Goal: Find specific page/section: Find specific page/section

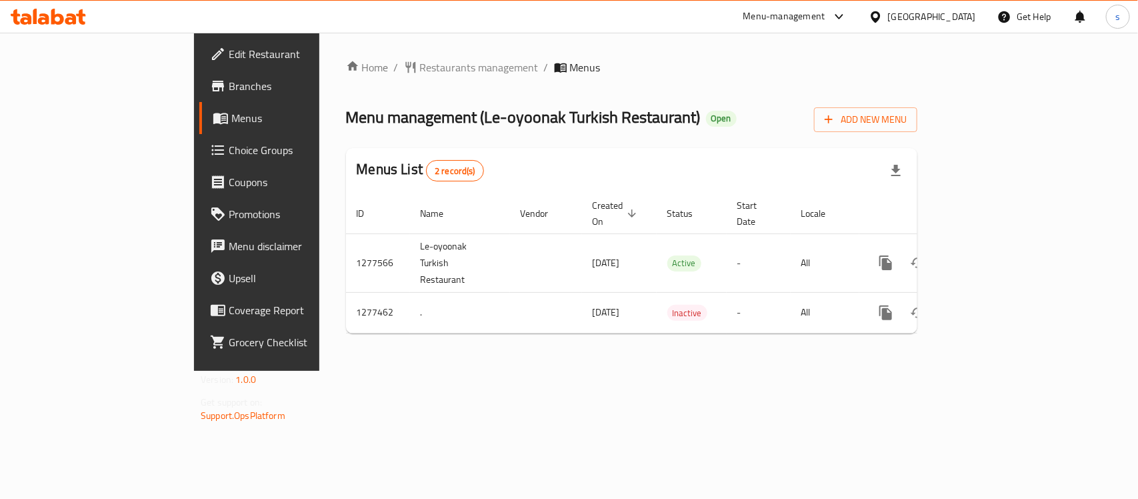
click at [965, 18] on div "Qatar" at bounding box center [932, 16] width 88 height 15
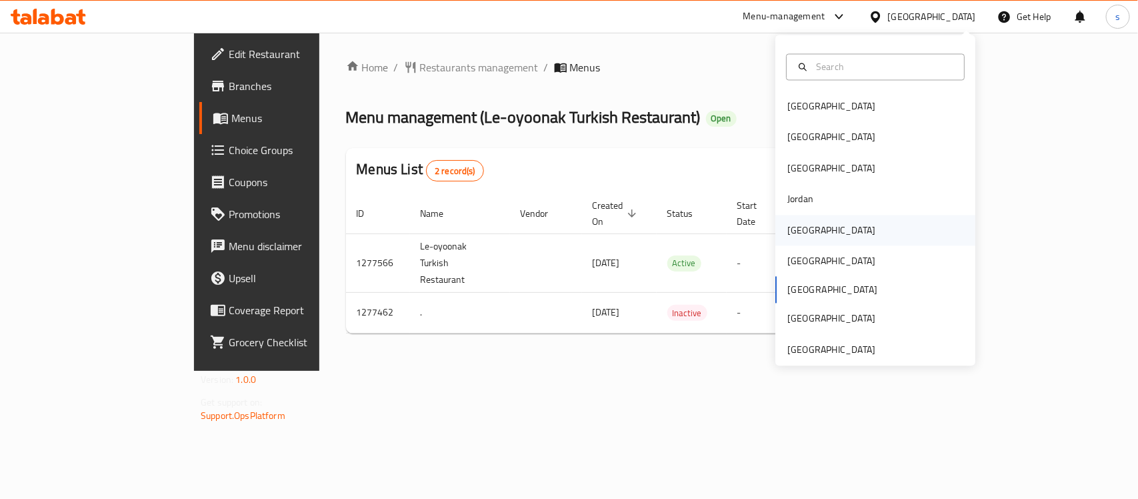
click at [797, 230] on div "[GEOGRAPHIC_DATA]" at bounding box center [831, 230] width 88 height 15
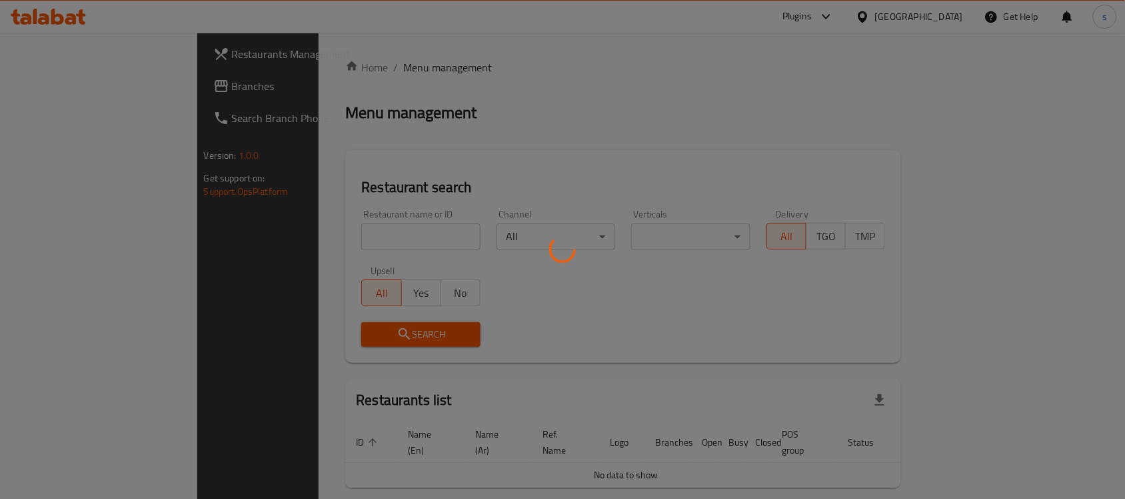
click at [35, 88] on div at bounding box center [562, 249] width 1125 height 499
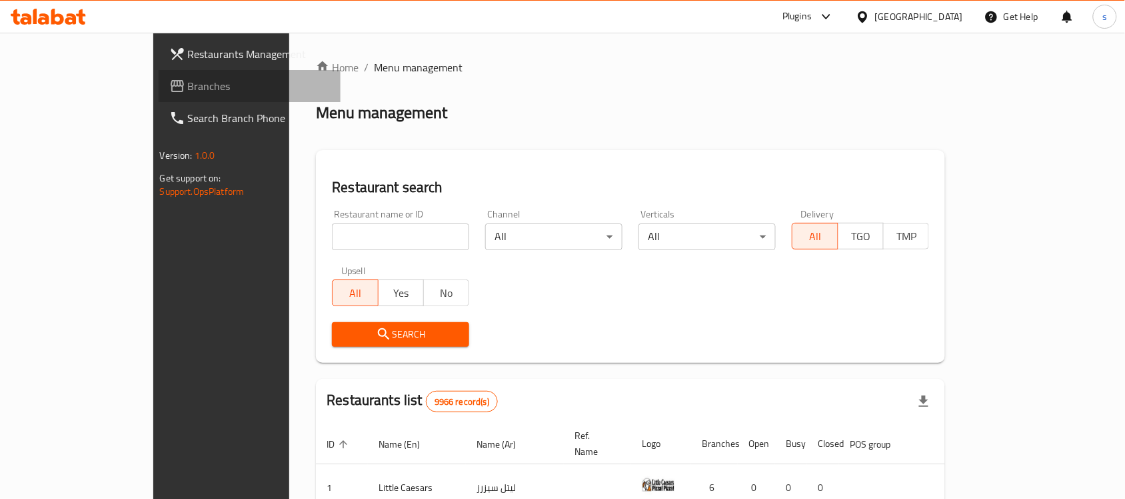
click at [188, 88] on span "Branches" at bounding box center [259, 86] width 143 height 16
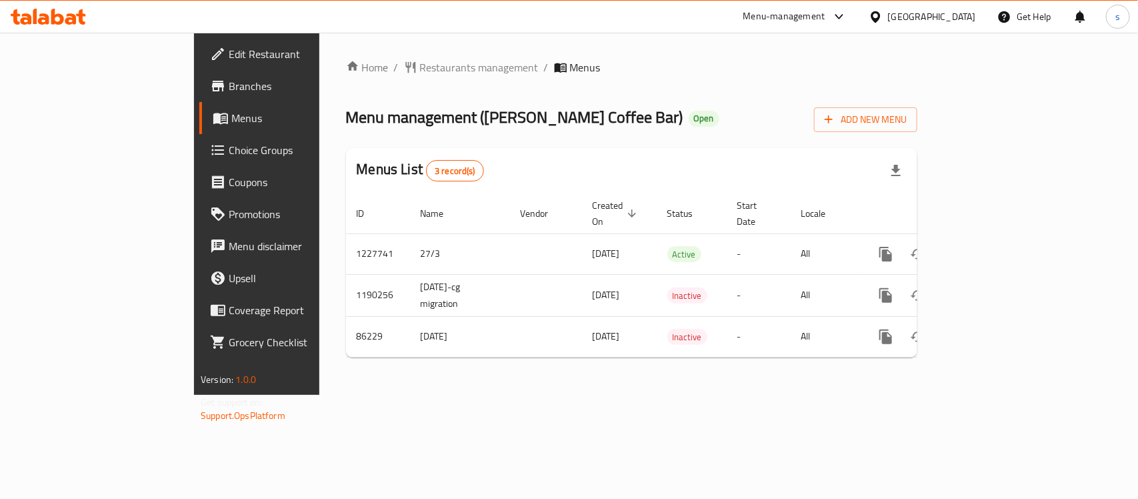
click at [847, 15] on icon at bounding box center [839, 17] width 16 height 16
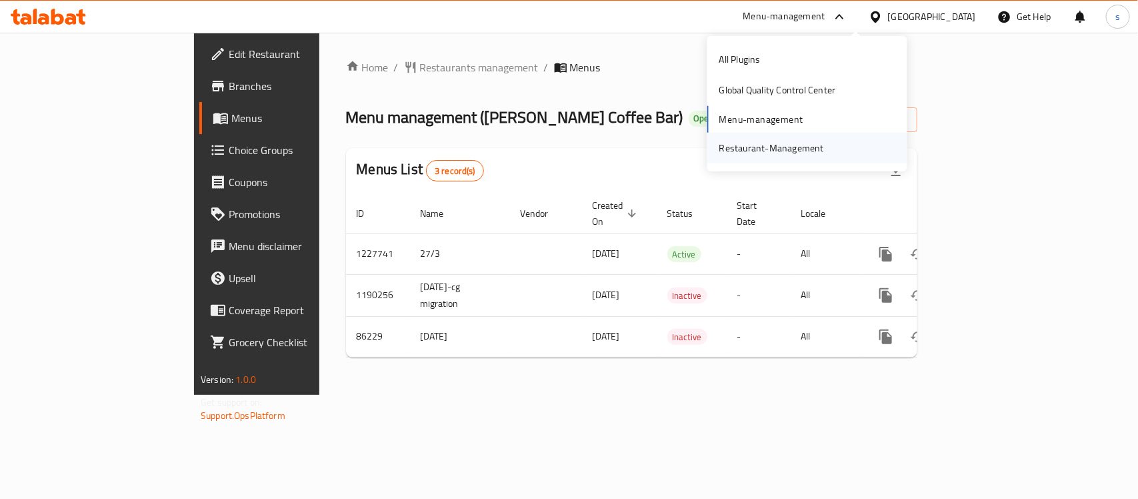
click at [809, 147] on div "Restaurant-Management" at bounding box center [771, 148] width 105 height 15
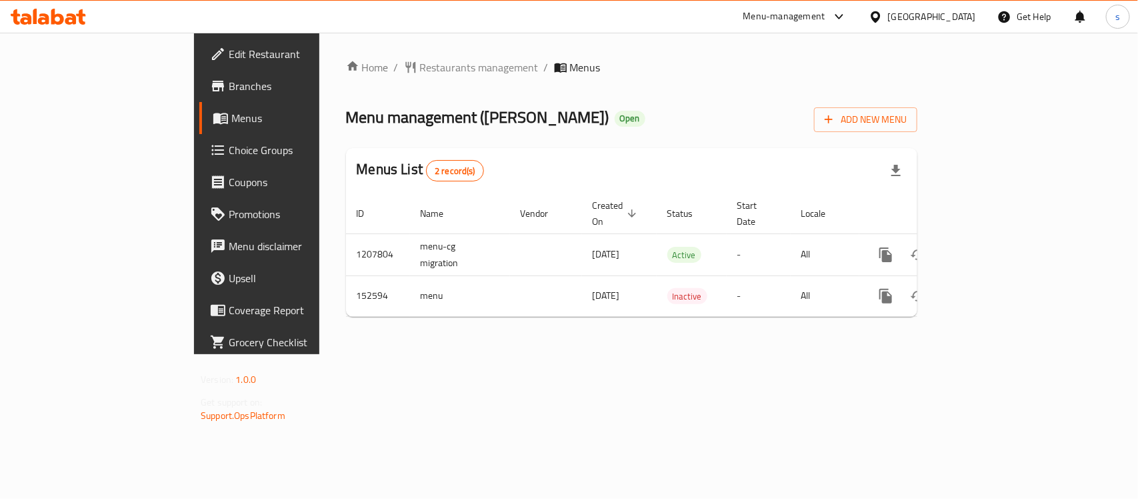
click at [847, 19] on icon at bounding box center [839, 17] width 16 height 16
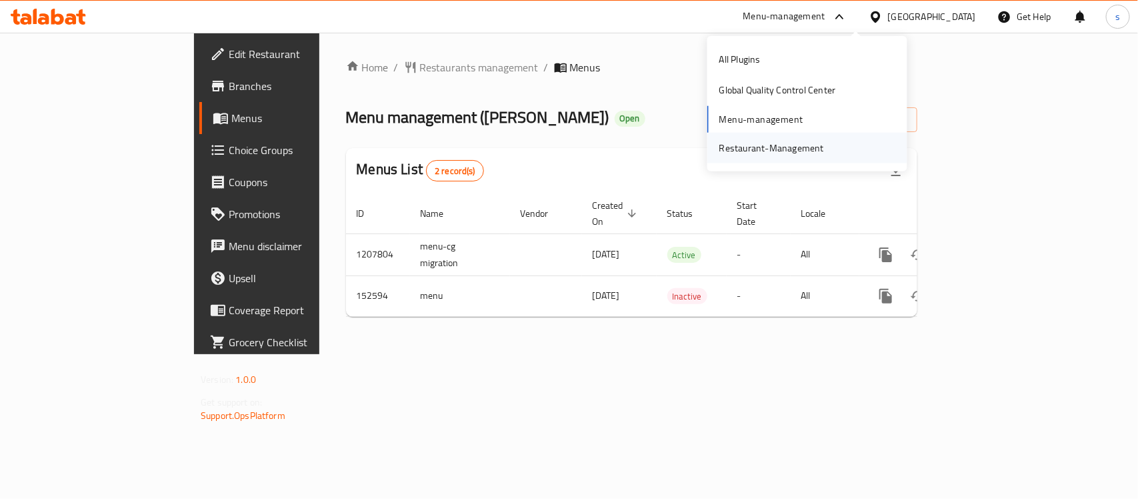
click at [791, 150] on div "Restaurant-Management" at bounding box center [771, 148] width 105 height 15
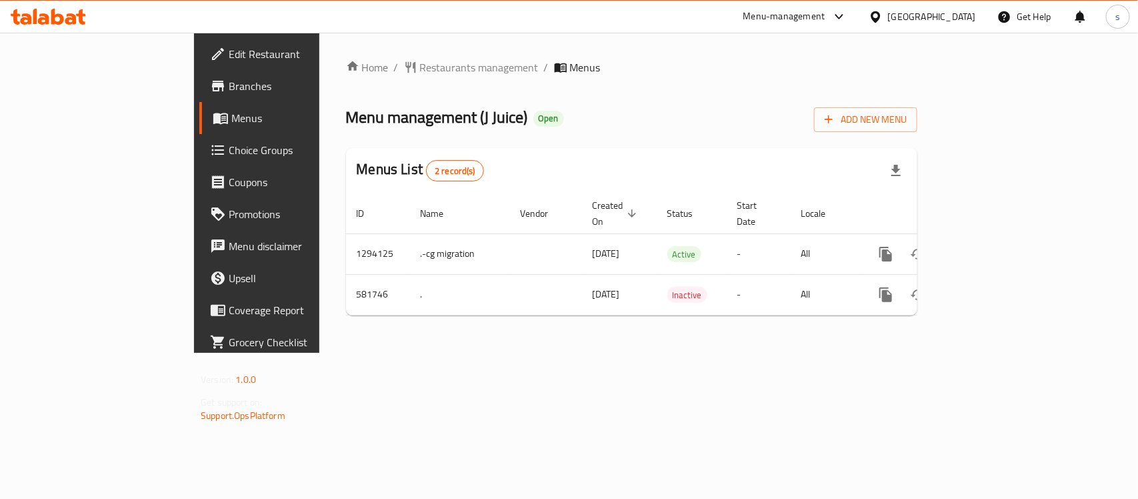
click at [847, 22] on icon at bounding box center [839, 17] width 16 height 16
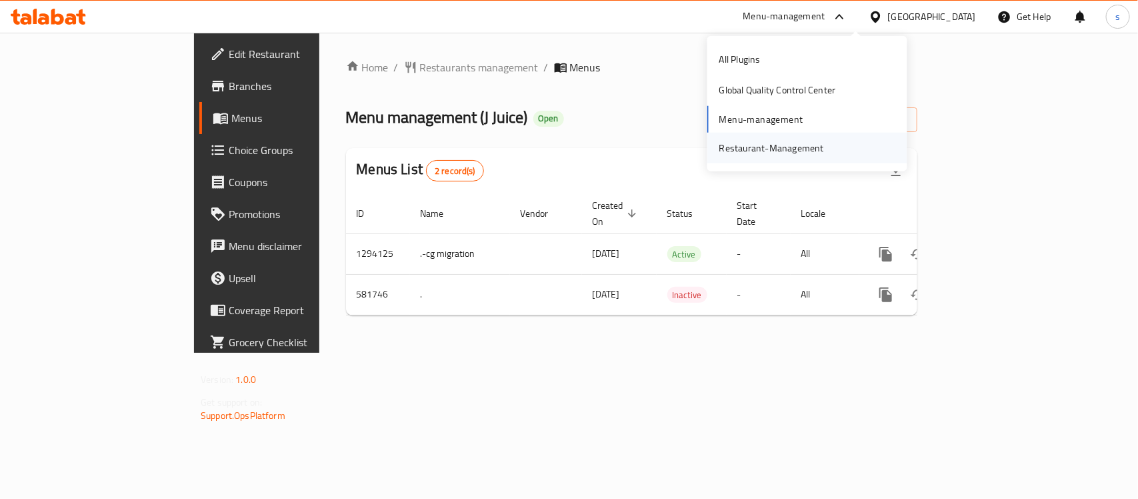
click at [814, 143] on div "Restaurant-Management" at bounding box center [771, 148] width 105 height 15
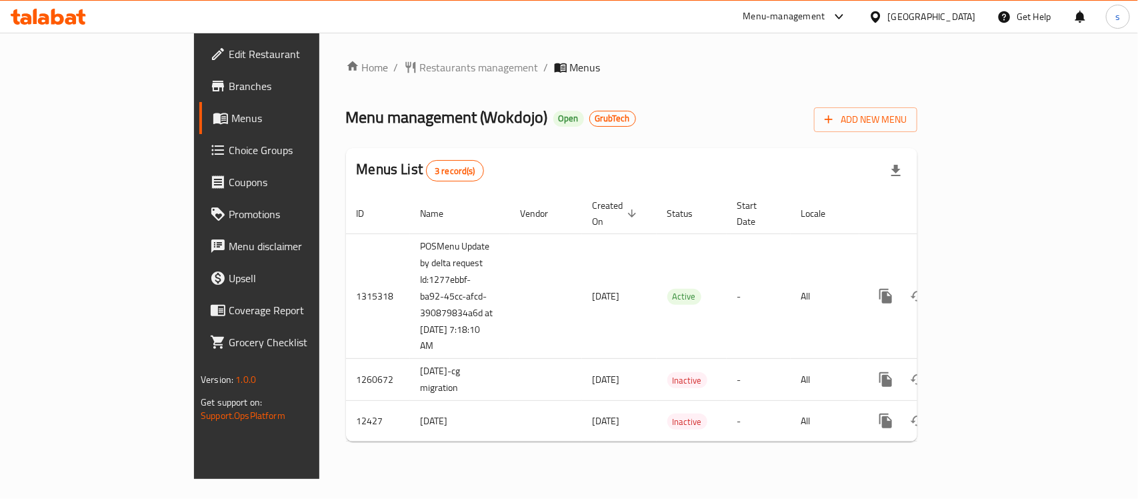
click at [853, 132] on div "Home / Restaurants management / Menus Menu management ( Wokdojo ) Open GrubTech…" at bounding box center [631, 255] width 571 height 393
click at [612, 87] on div "Home / Restaurants management / Menus Menu management ( Wokdojo ) Open GrubTech…" at bounding box center [631, 255] width 571 height 393
click at [847, 21] on icon at bounding box center [839, 17] width 16 height 16
click at [787, 115] on div "All Plugins Global Quality Control Center Menu-management Restaurant-Management" at bounding box center [807, 103] width 200 height 119
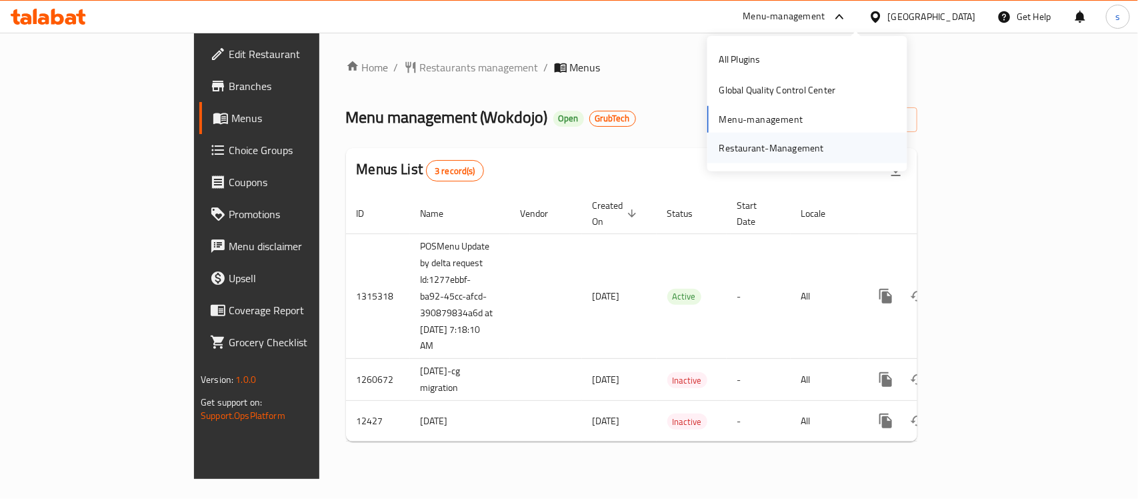
click at [783, 141] on div "Restaurant-Management" at bounding box center [771, 148] width 105 height 15
